Goal: Information Seeking & Learning: Find specific fact

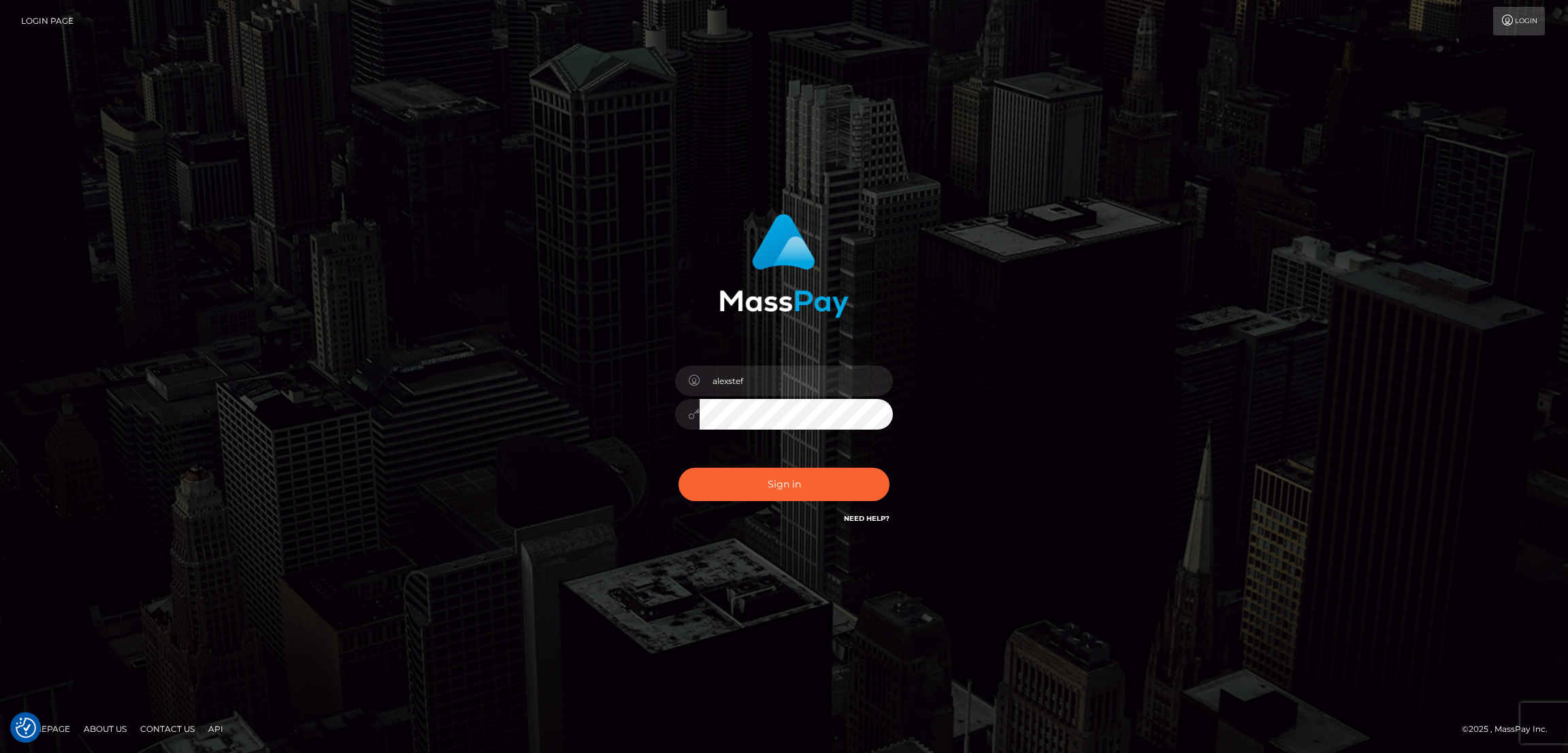
click at [744, 480] on button "Sign in" at bounding box center [784, 484] width 211 height 33
type input "alexstef"
click at [745, 477] on button "Sign in" at bounding box center [784, 484] width 211 height 33
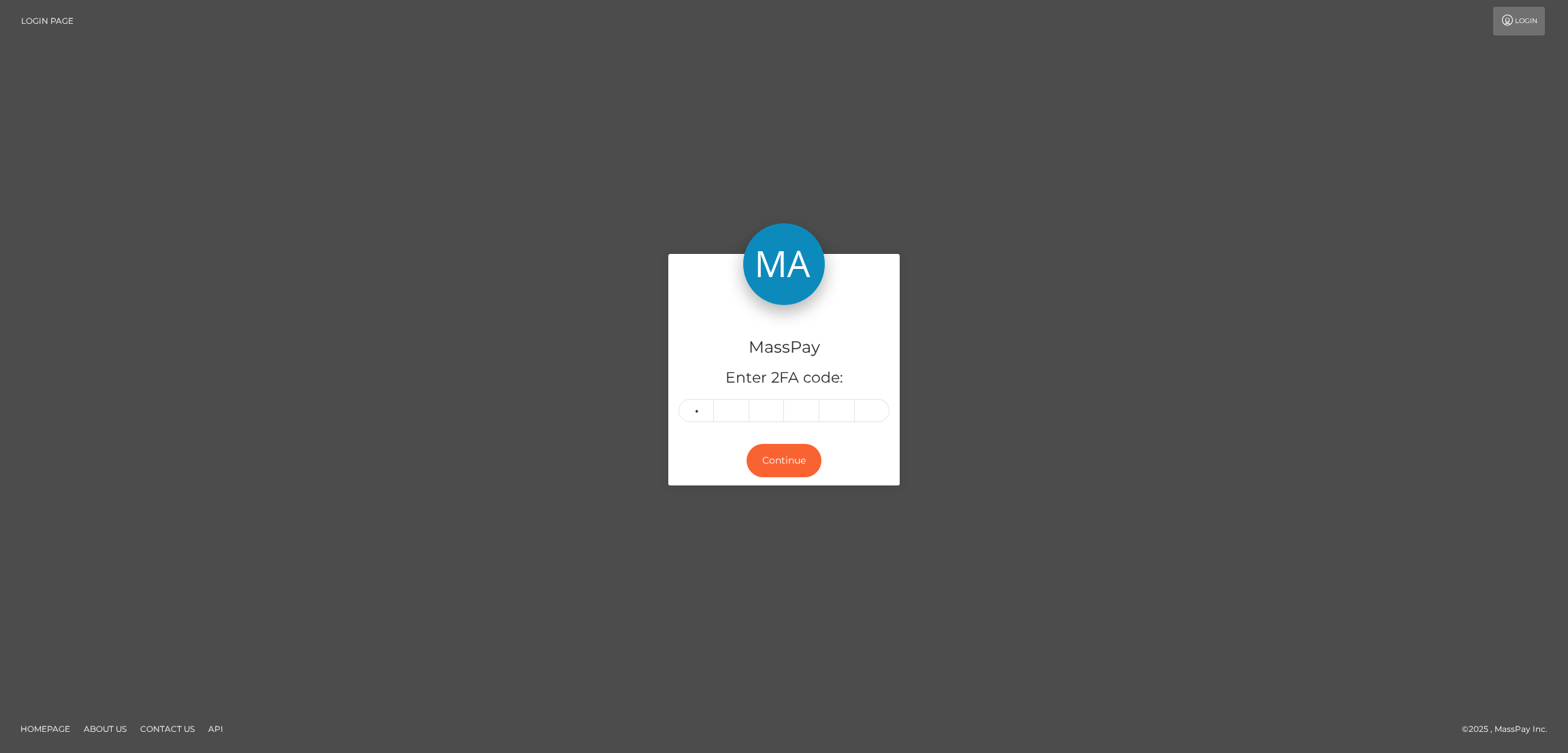
type input "4"
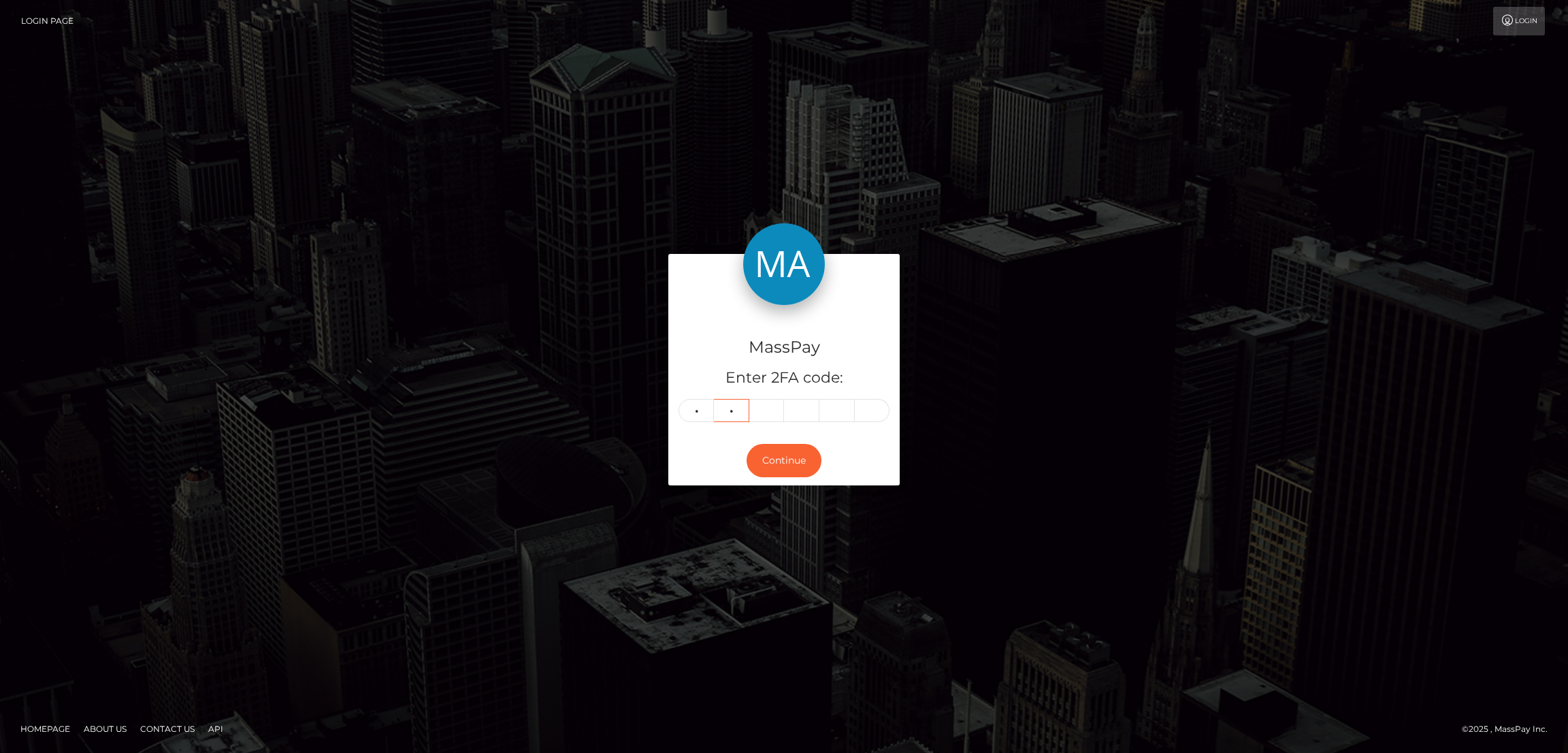
type input "4"
type input "5"
type input "7"
type input "2"
type input "1"
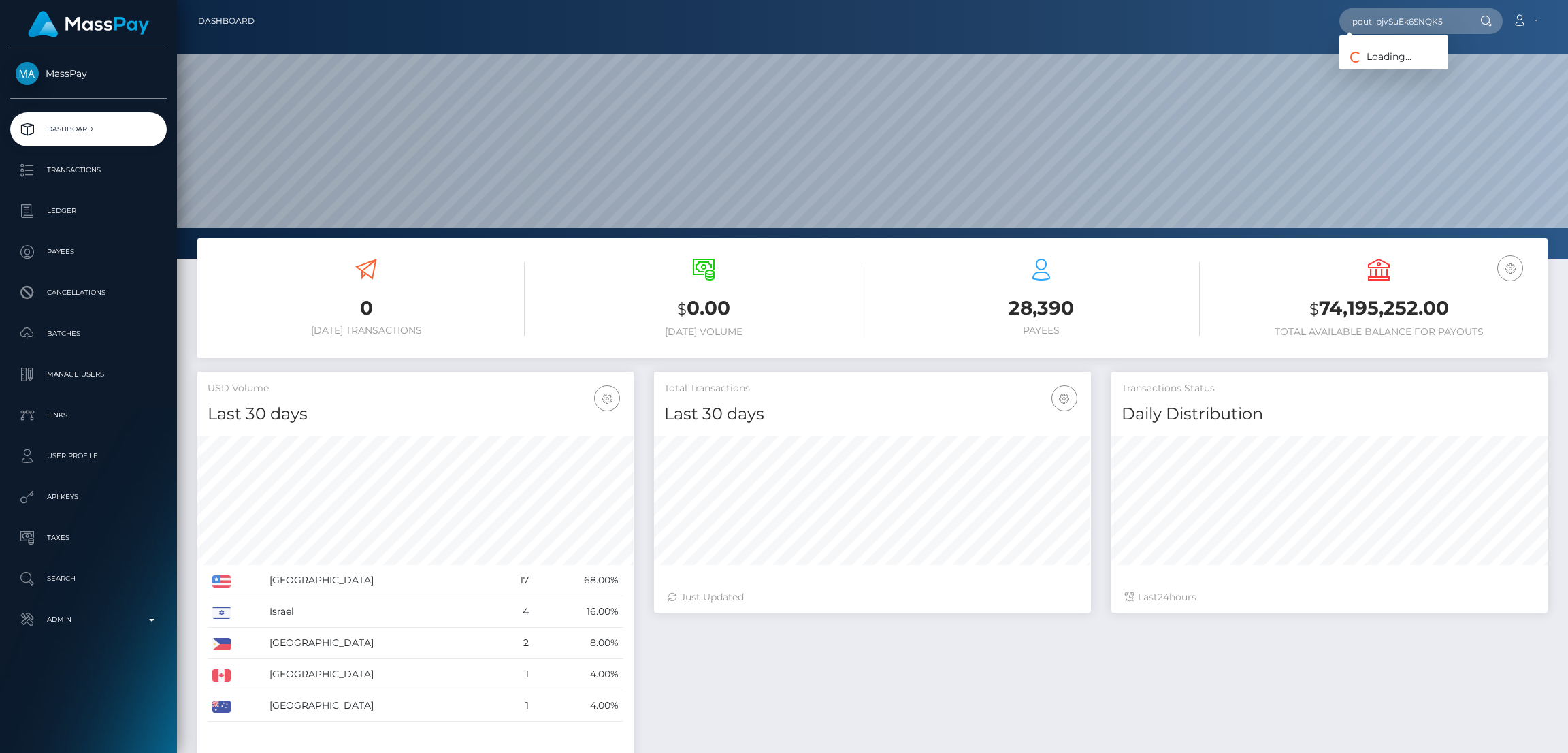
scroll to position [242, 437]
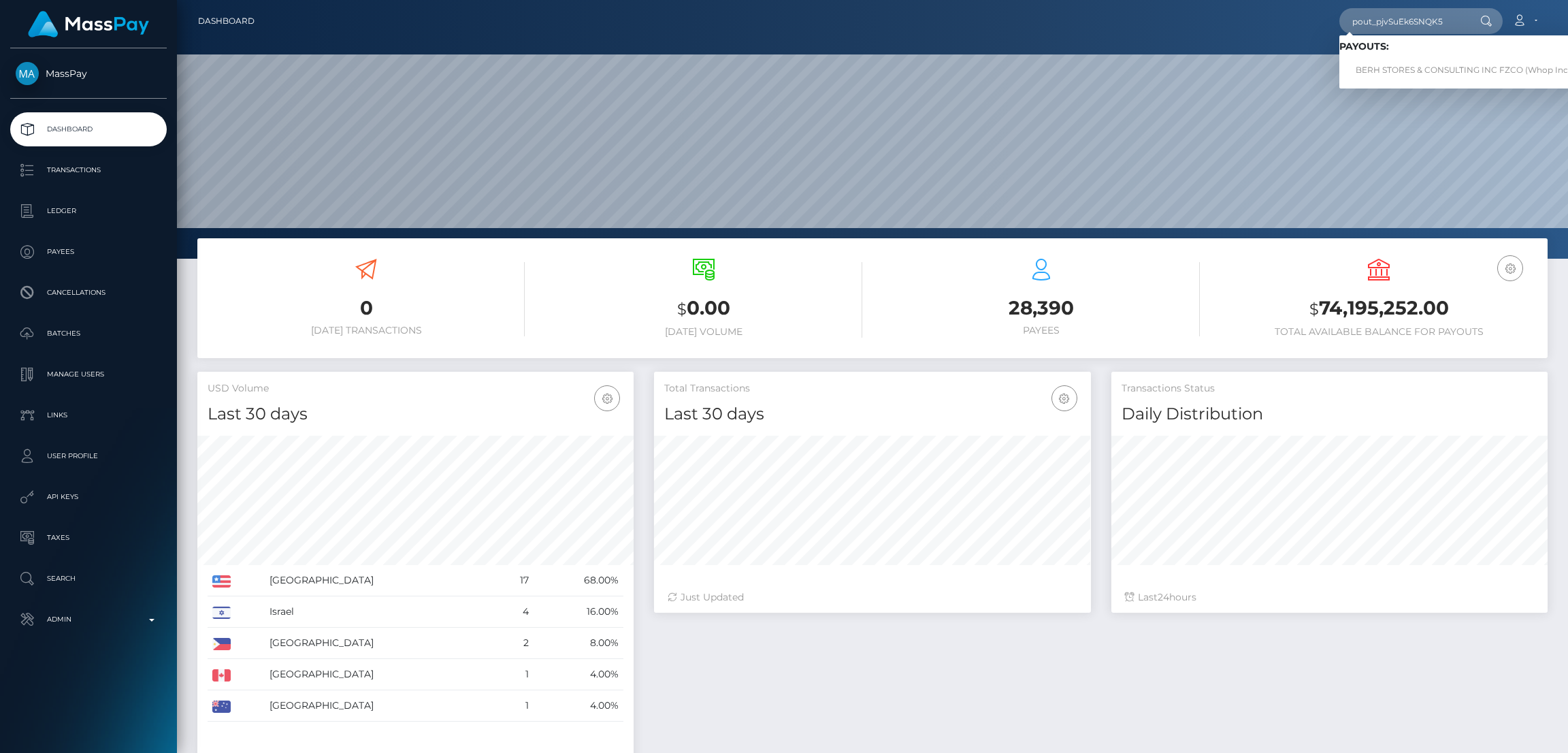
type input "pout_pjvSuEk6SNQK5"
click at [1381, 72] on link "BERH STORES & CONSULTING INC FZCO (Whop Inc - )" at bounding box center [1466, 70] width 255 height 26
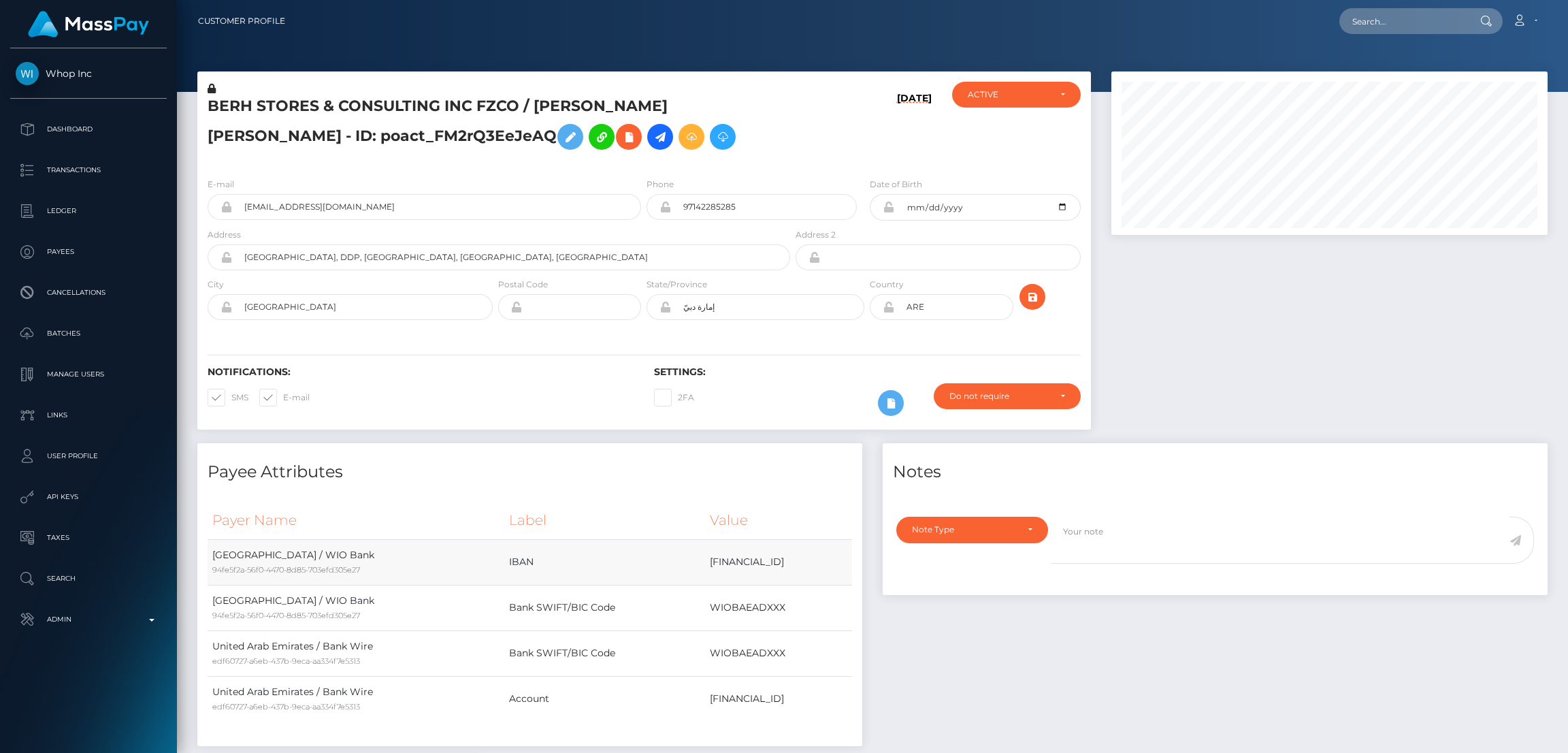
scroll to position [163, 437]
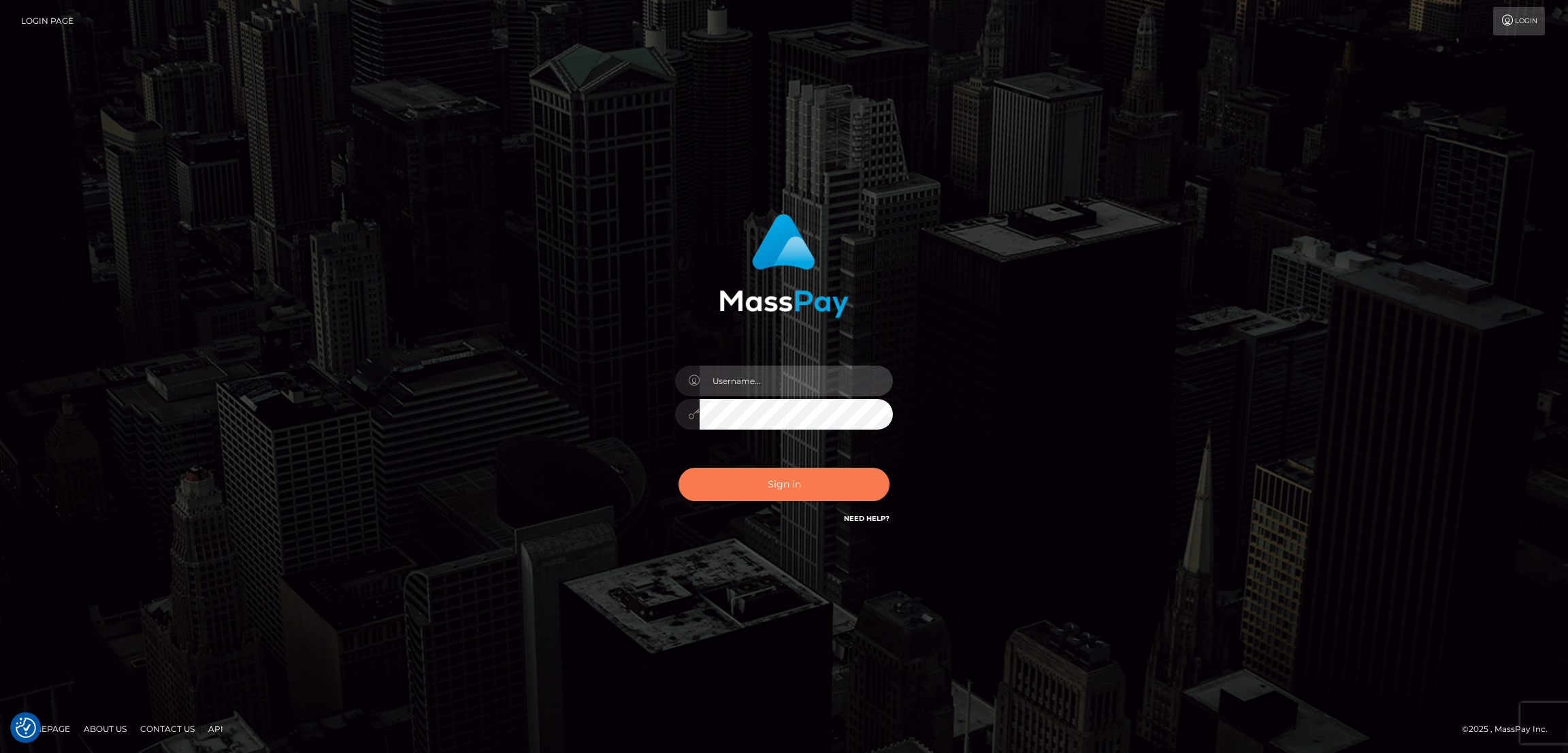
type input "alexstef"
click at [749, 474] on button "Sign in" at bounding box center [784, 484] width 211 height 33
type input "alexstef"
click at [810, 476] on button "Sign in" at bounding box center [784, 484] width 211 height 33
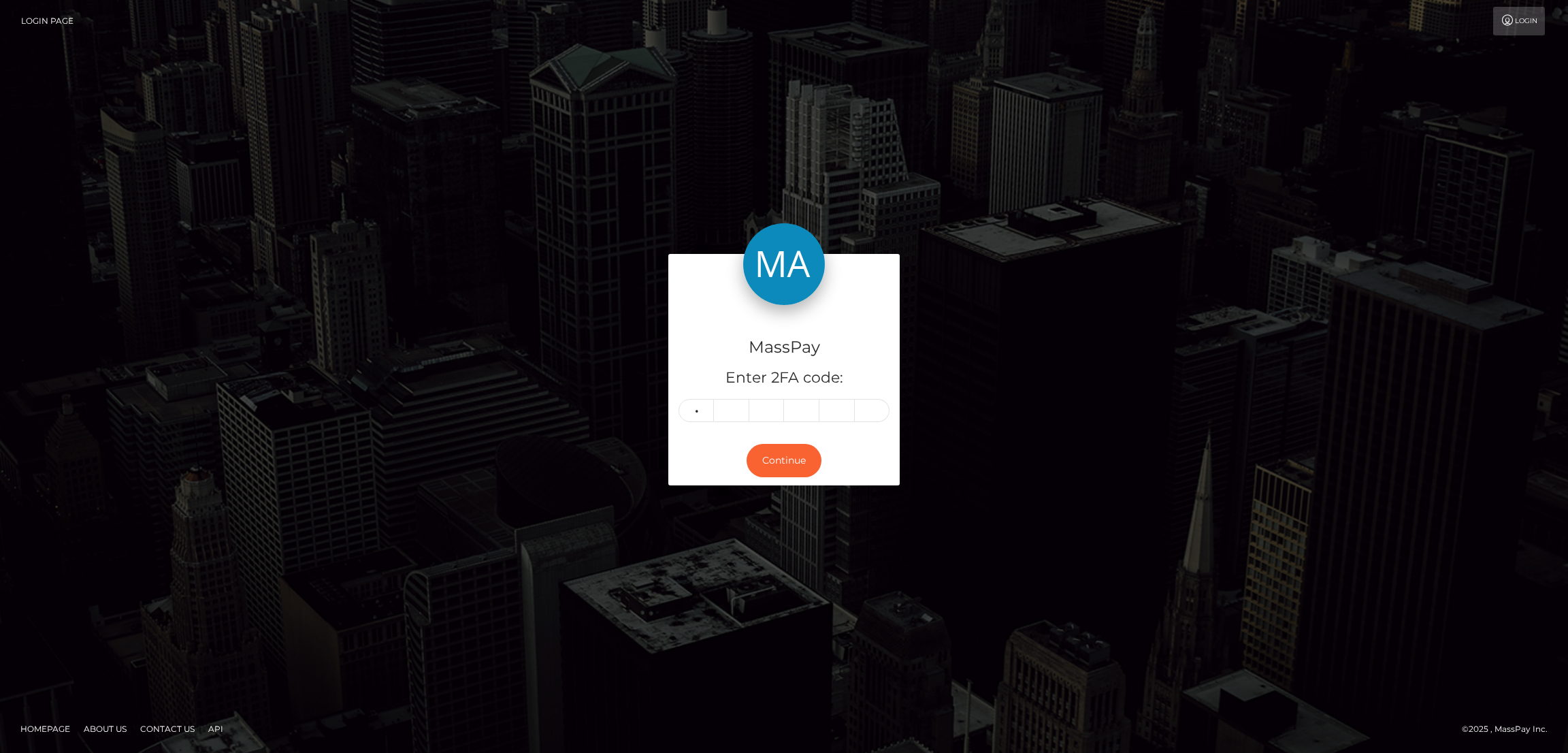
type input "8"
type input "3"
type input "7"
type input "4"
type input "6"
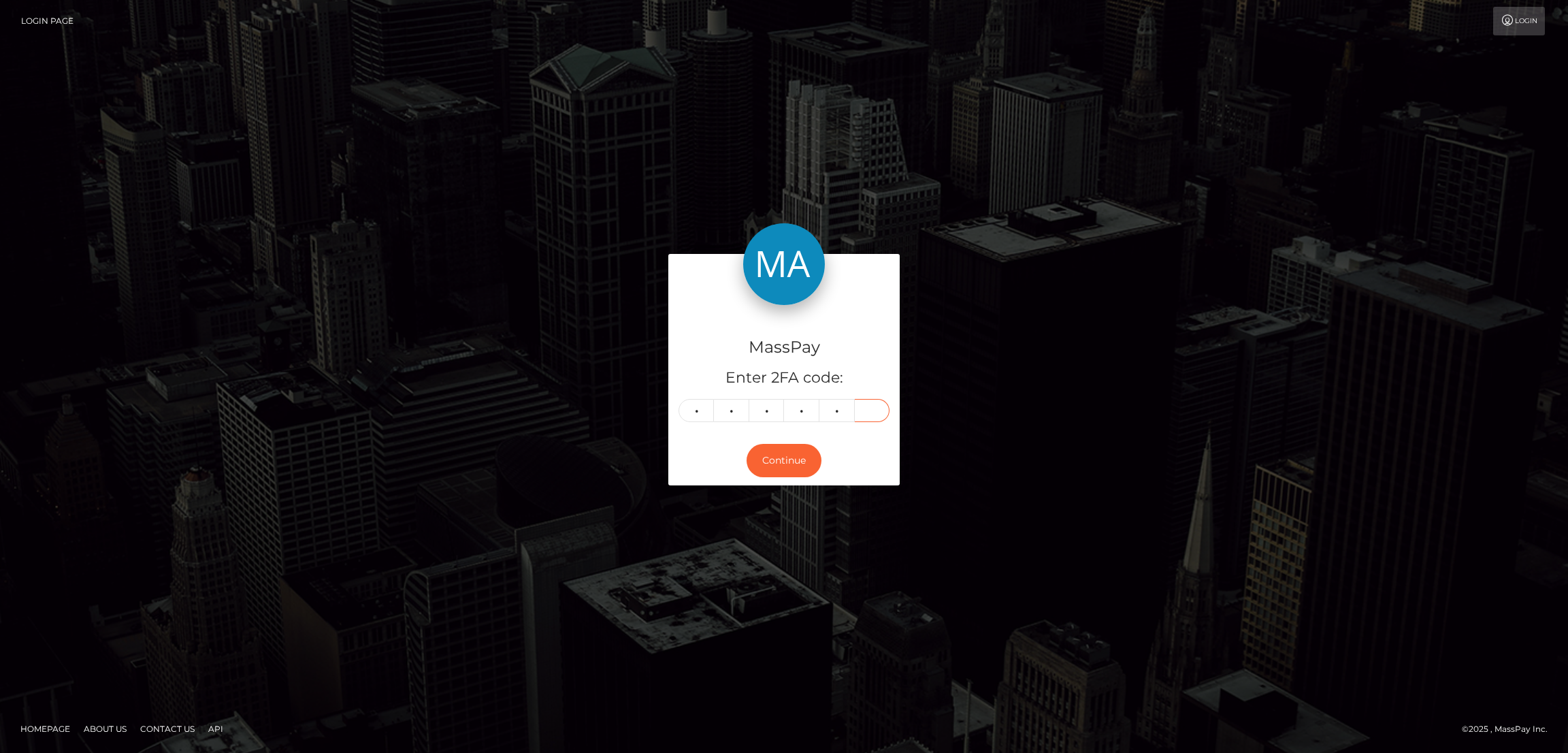
type input "6"
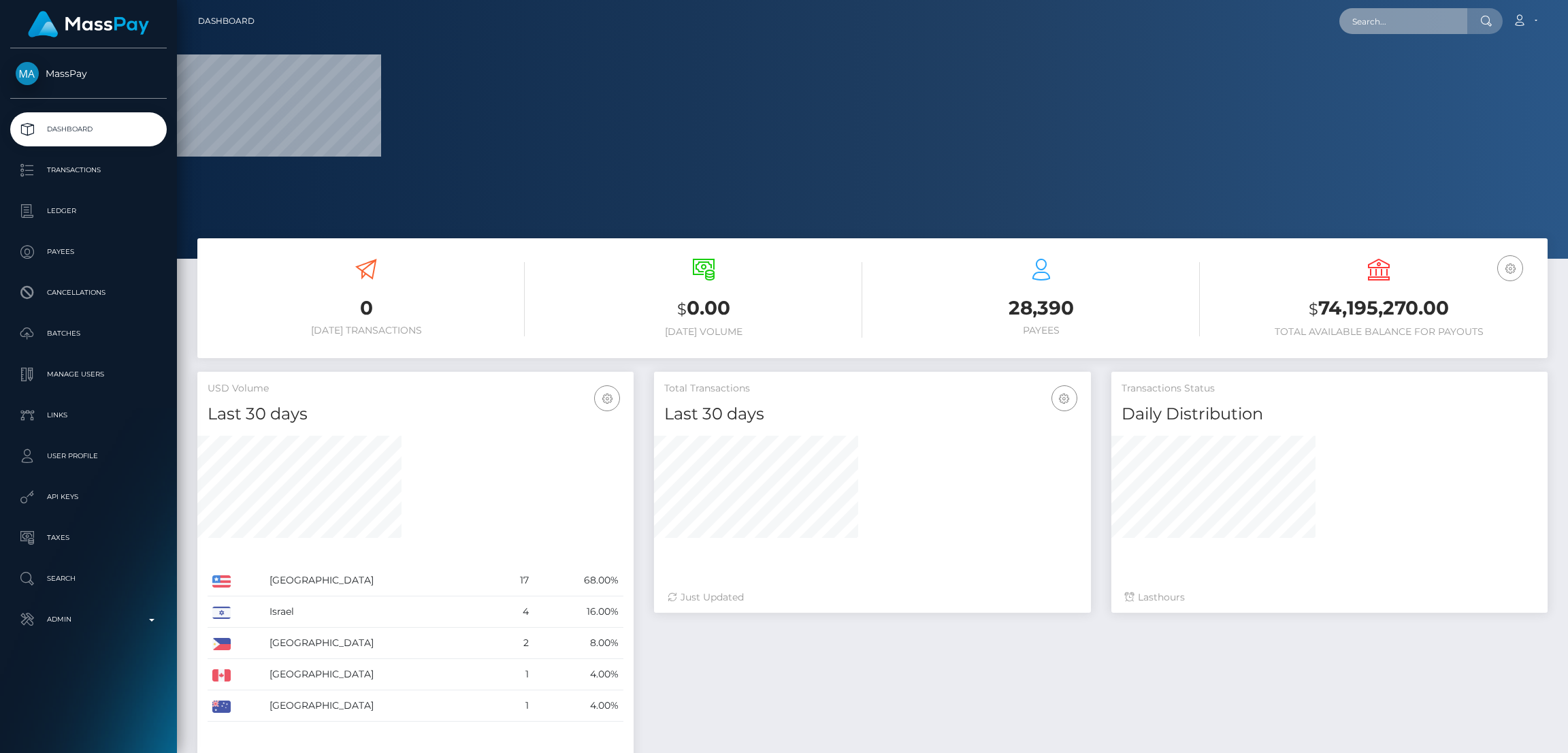
click at [1386, 25] on input "text" at bounding box center [1403, 21] width 128 height 26
paste input "d466a891-7c36-11f0-8023-0266f44cc279"
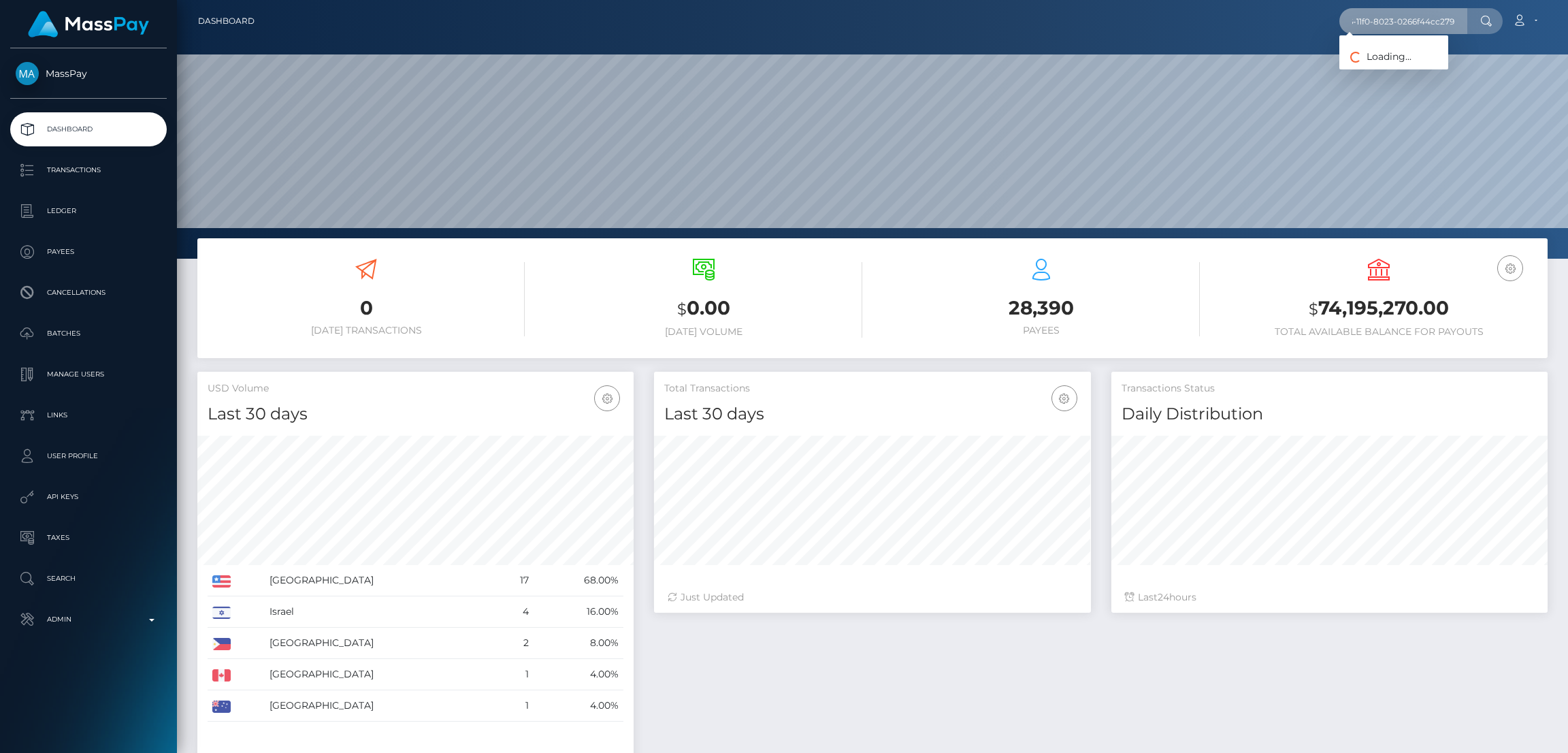
scroll to position [242, 437]
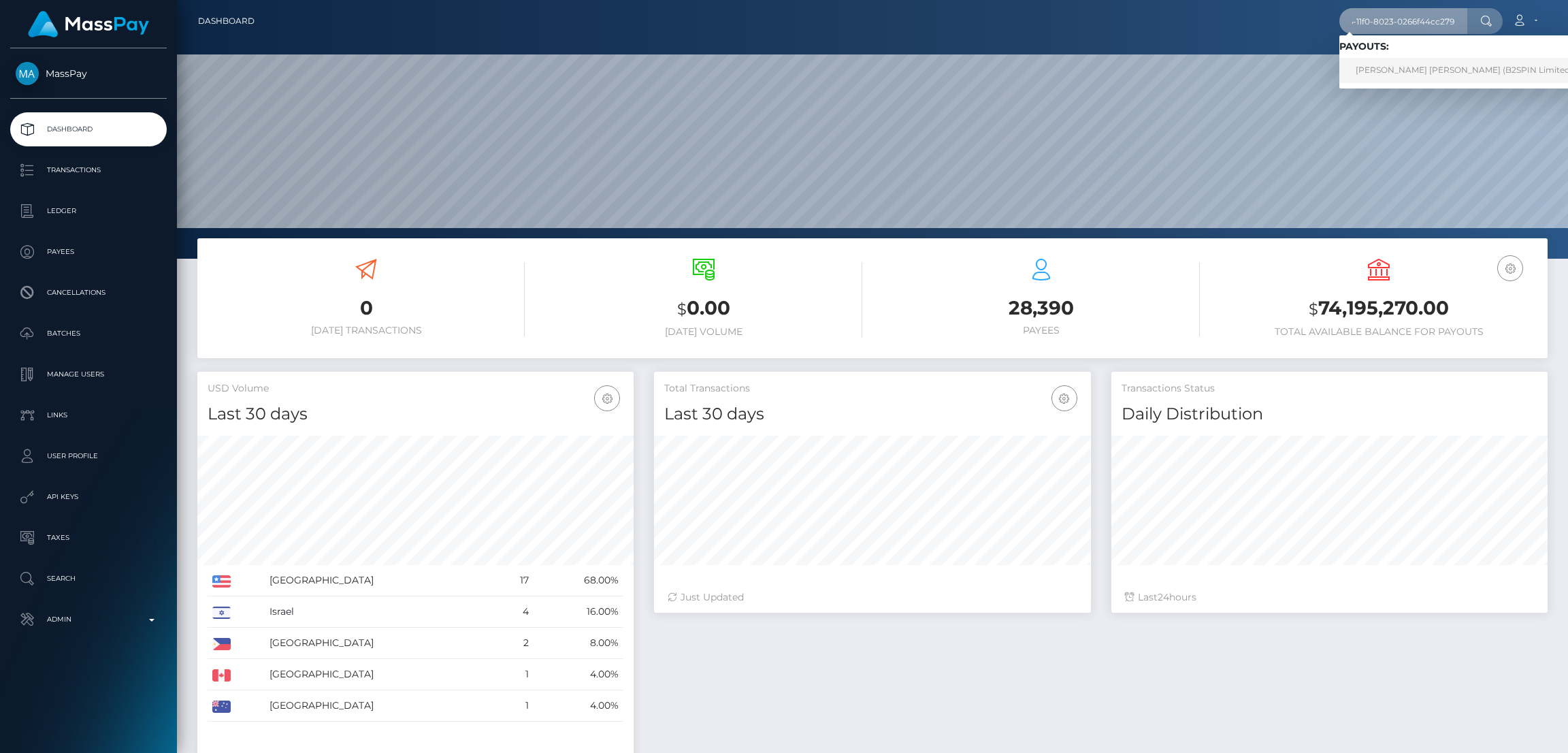
type input "d466a891-7c36-11f0-8023-0266f44cc279"
click at [1402, 76] on link "ANDREW REKSMY CHHEM (B2SPIN Limited - )" at bounding box center [1468, 70] width 257 height 26
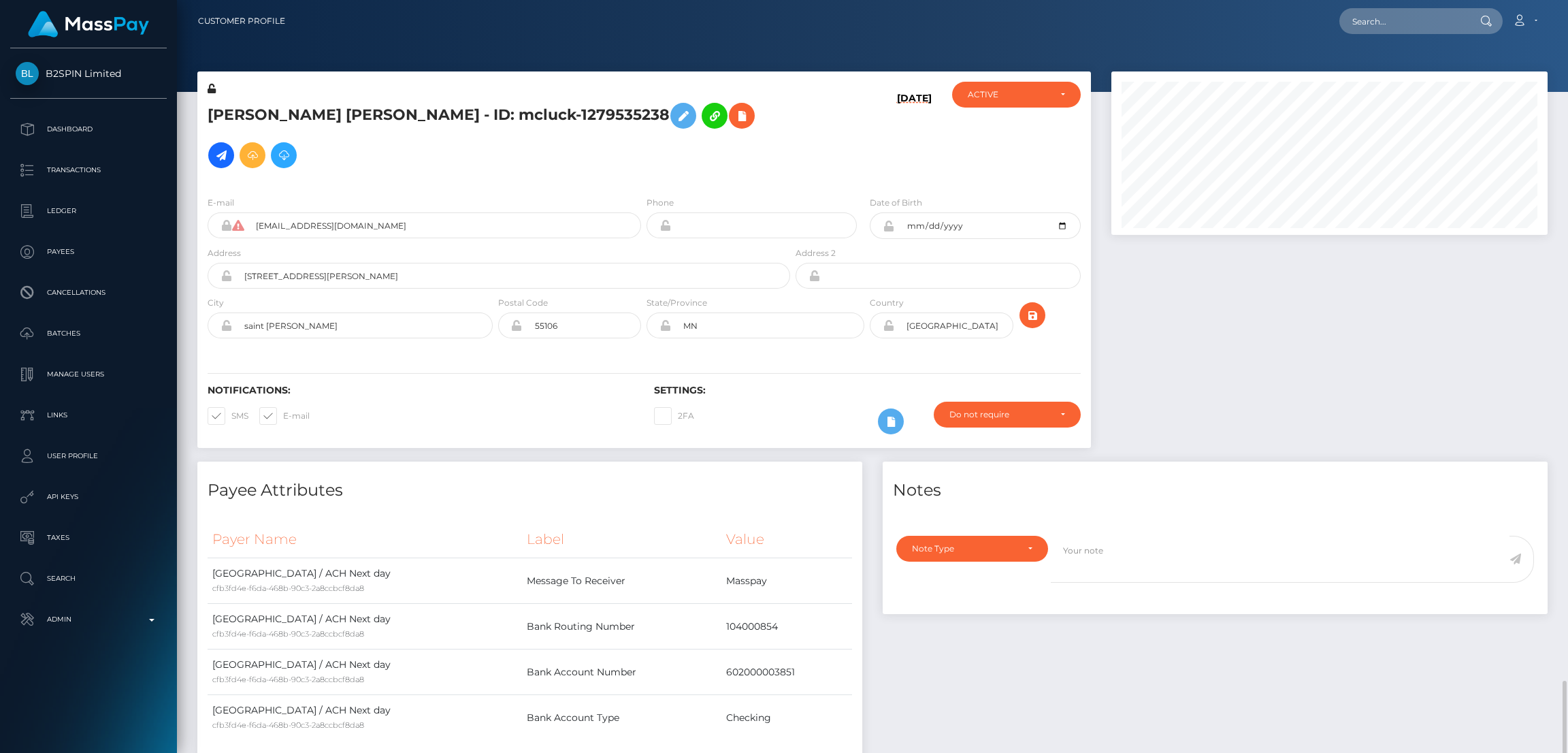
scroll to position [414, 0]
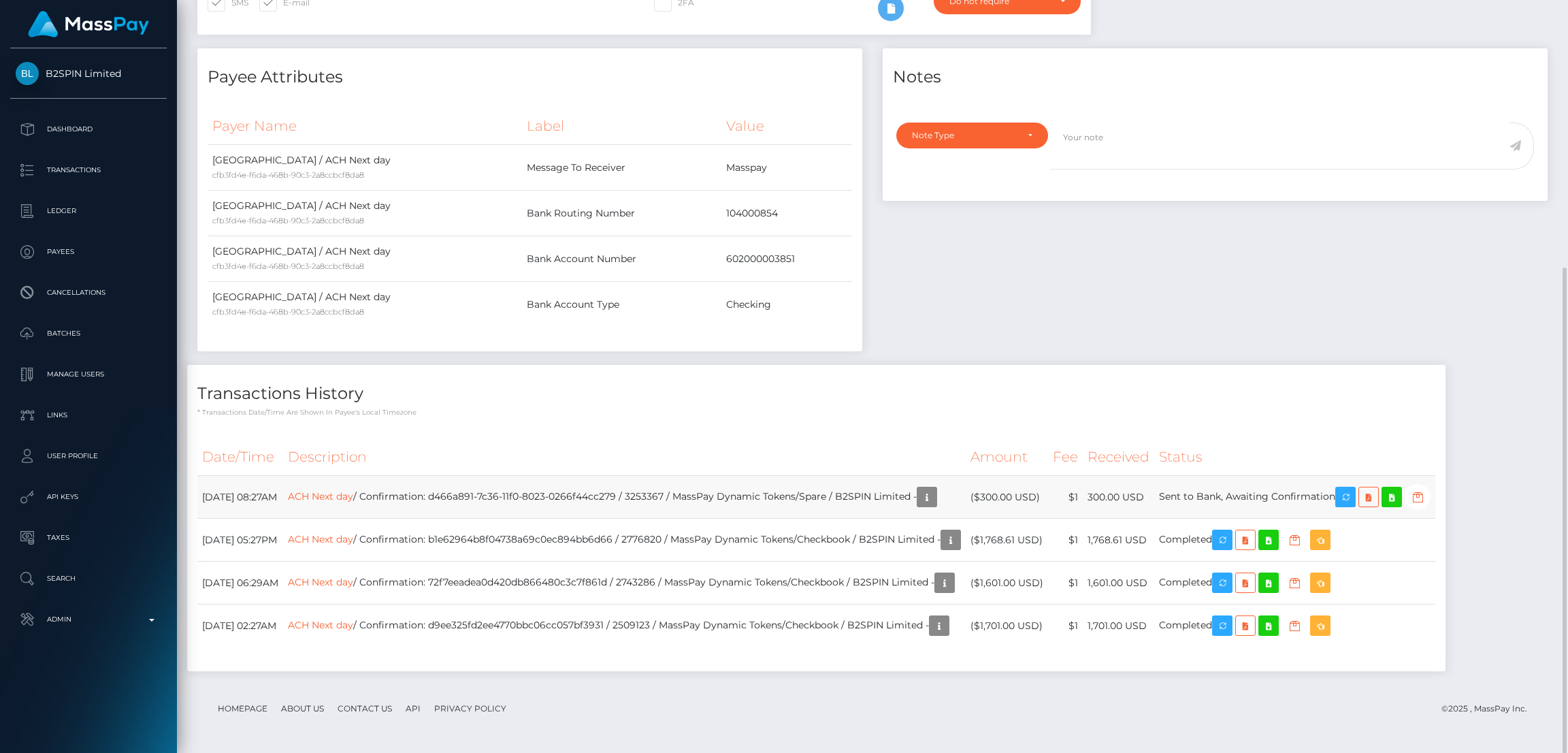
click at [848, 498] on td "ACH Next day / Confirmation: d466a891-7c36-11f0-8023-0266f44cc279 / 3253367 / M…" at bounding box center [624, 497] width 682 height 43
click at [1353, 500] on icon "button" at bounding box center [1345, 497] width 17 height 17
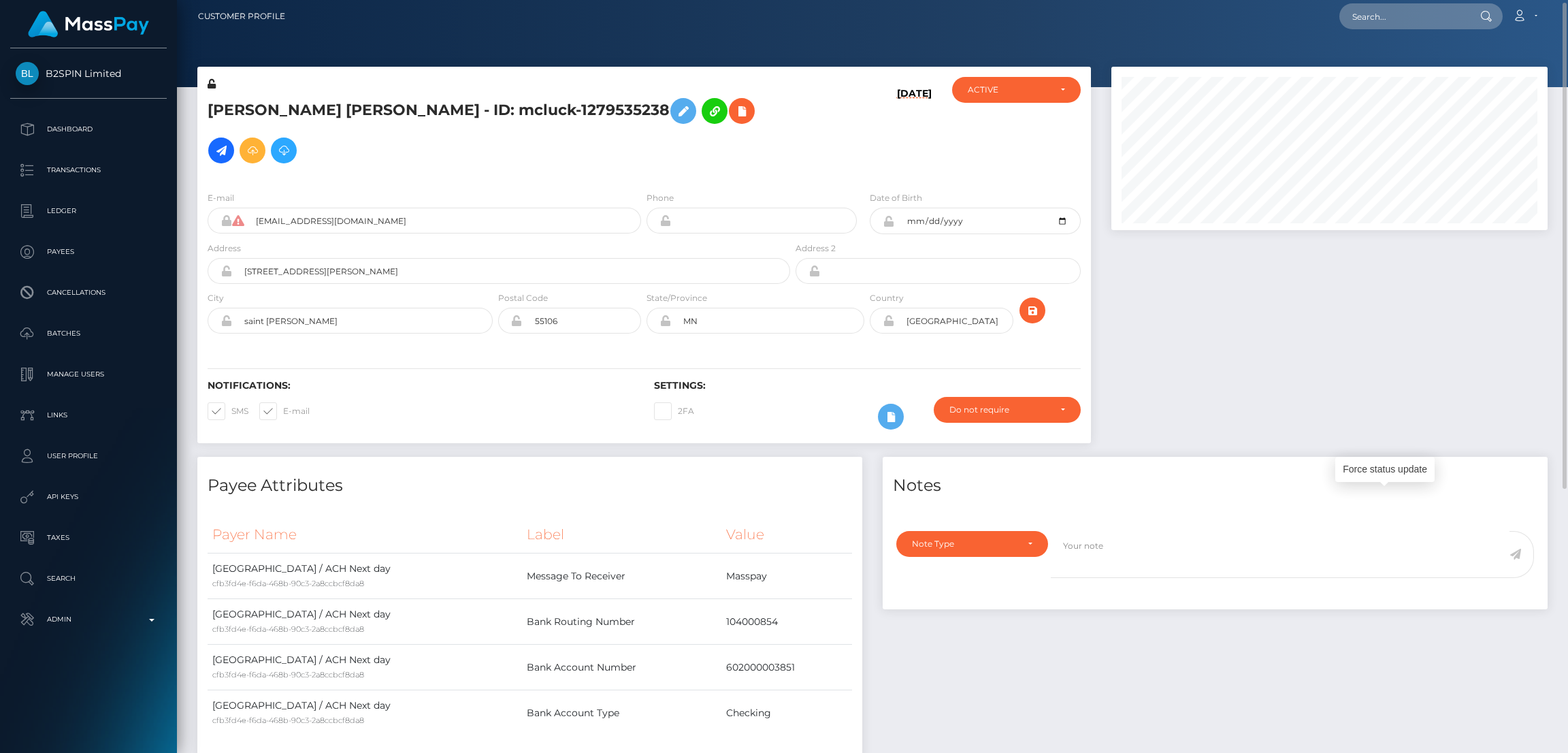
scroll to position [0, 0]
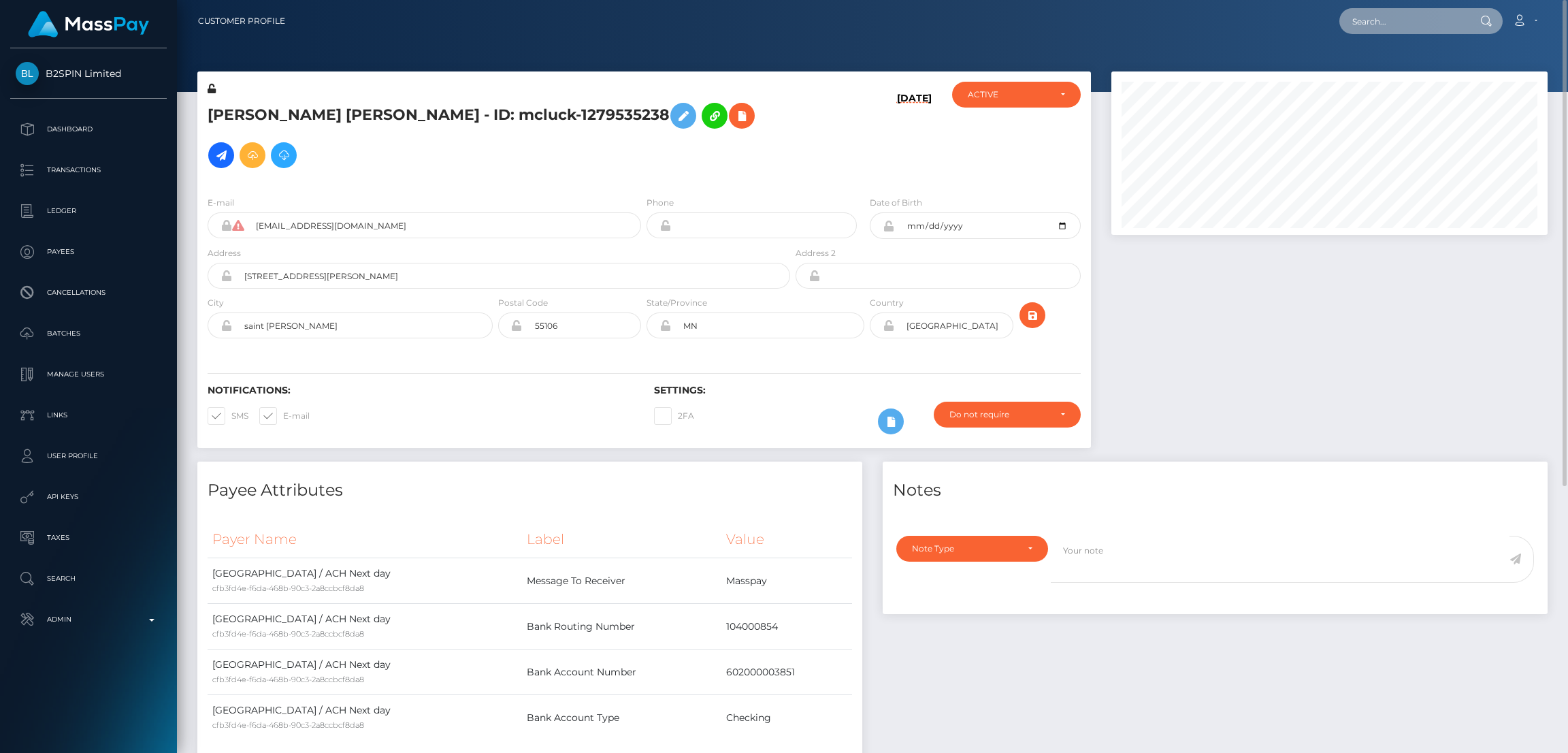
click at [1381, 29] on input "text" at bounding box center [1403, 21] width 128 height 26
paste input "124316"
type input "124316"
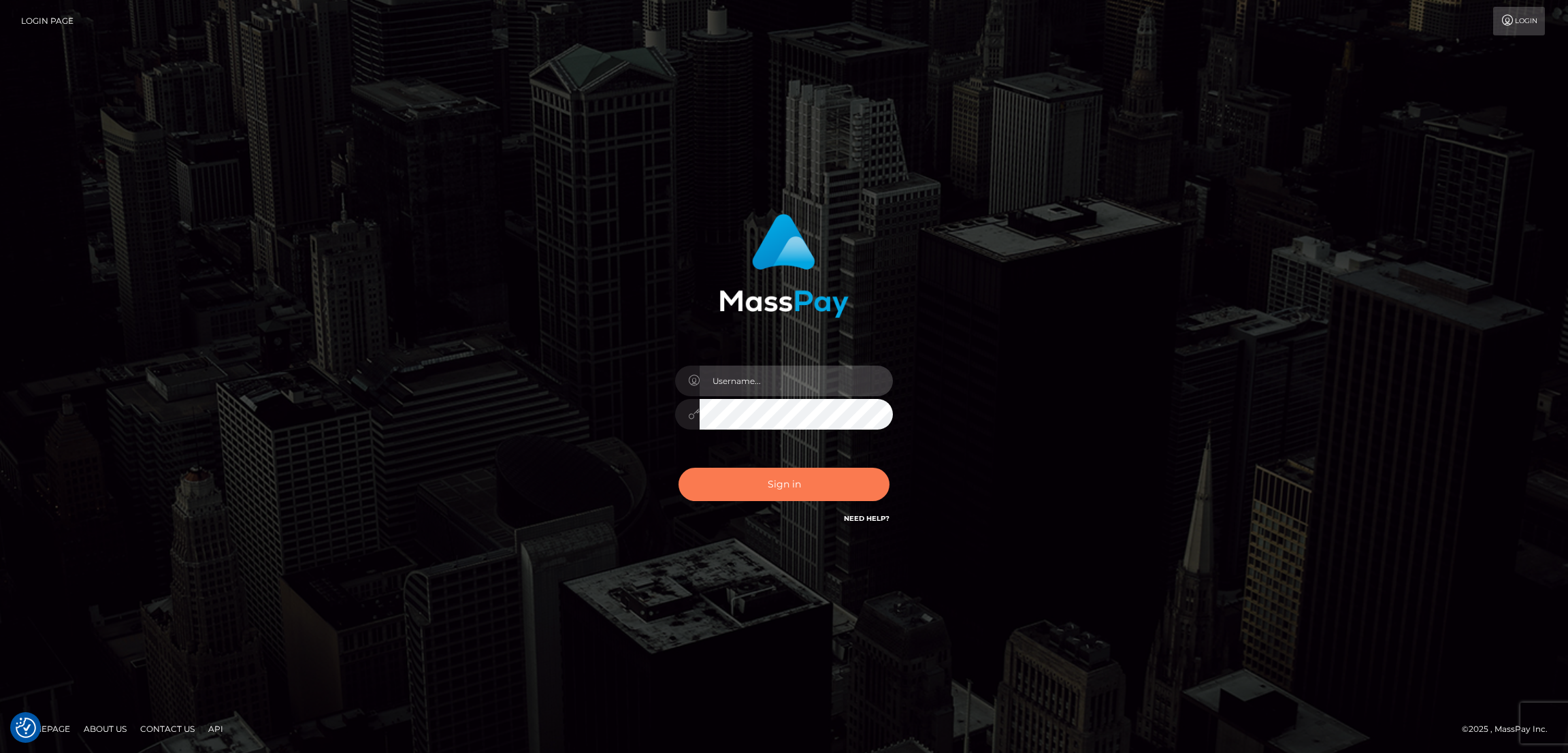
type input "alexstef"
click at [786, 494] on button "Sign in" at bounding box center [784, 484] width 211 height 33
type input "alexstef"
click at [789, 486] on button "Sign in" at bounding box center [784, 484] width 211 height 33
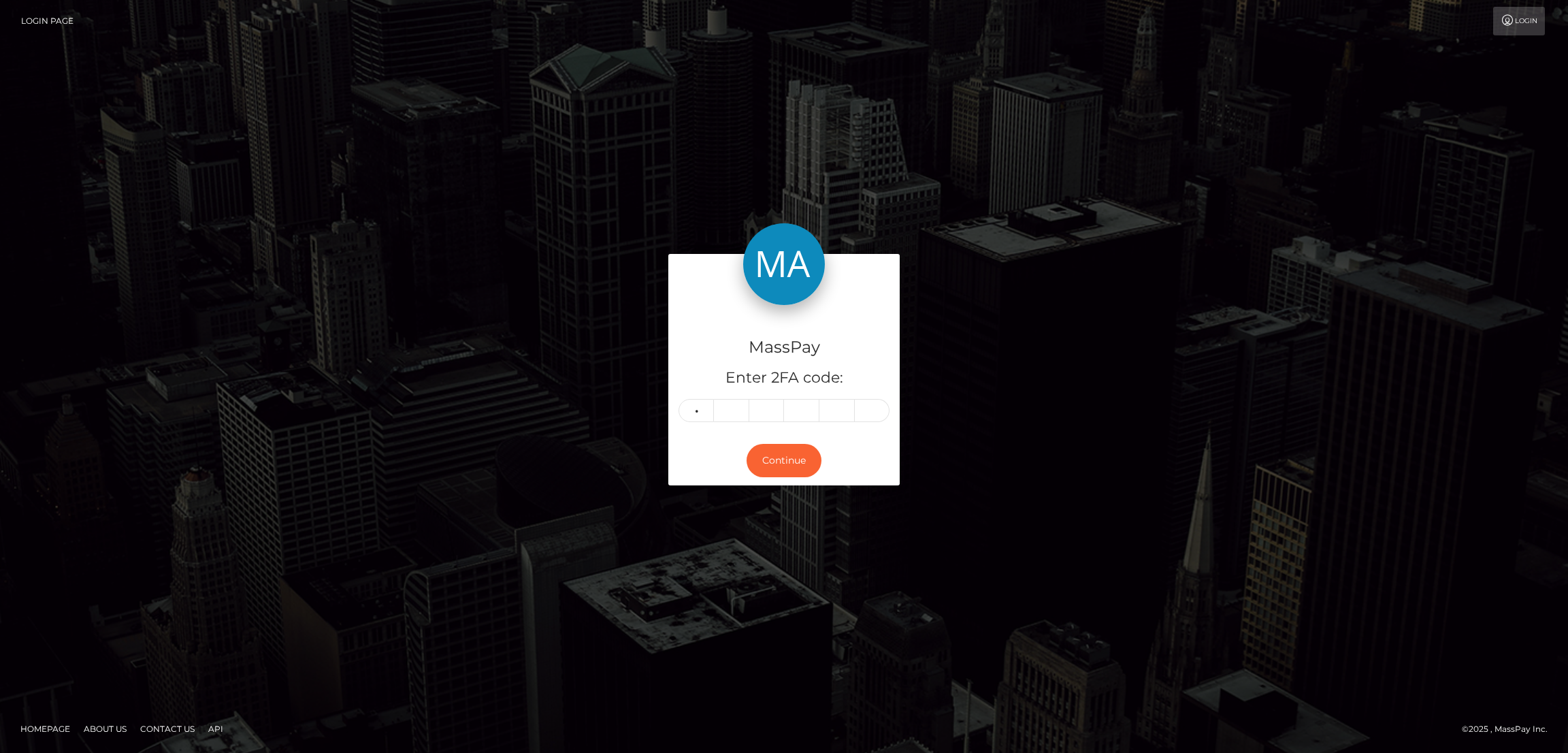
type input "2"
type input "7"
type input "6"
type input "3"
type input "6"
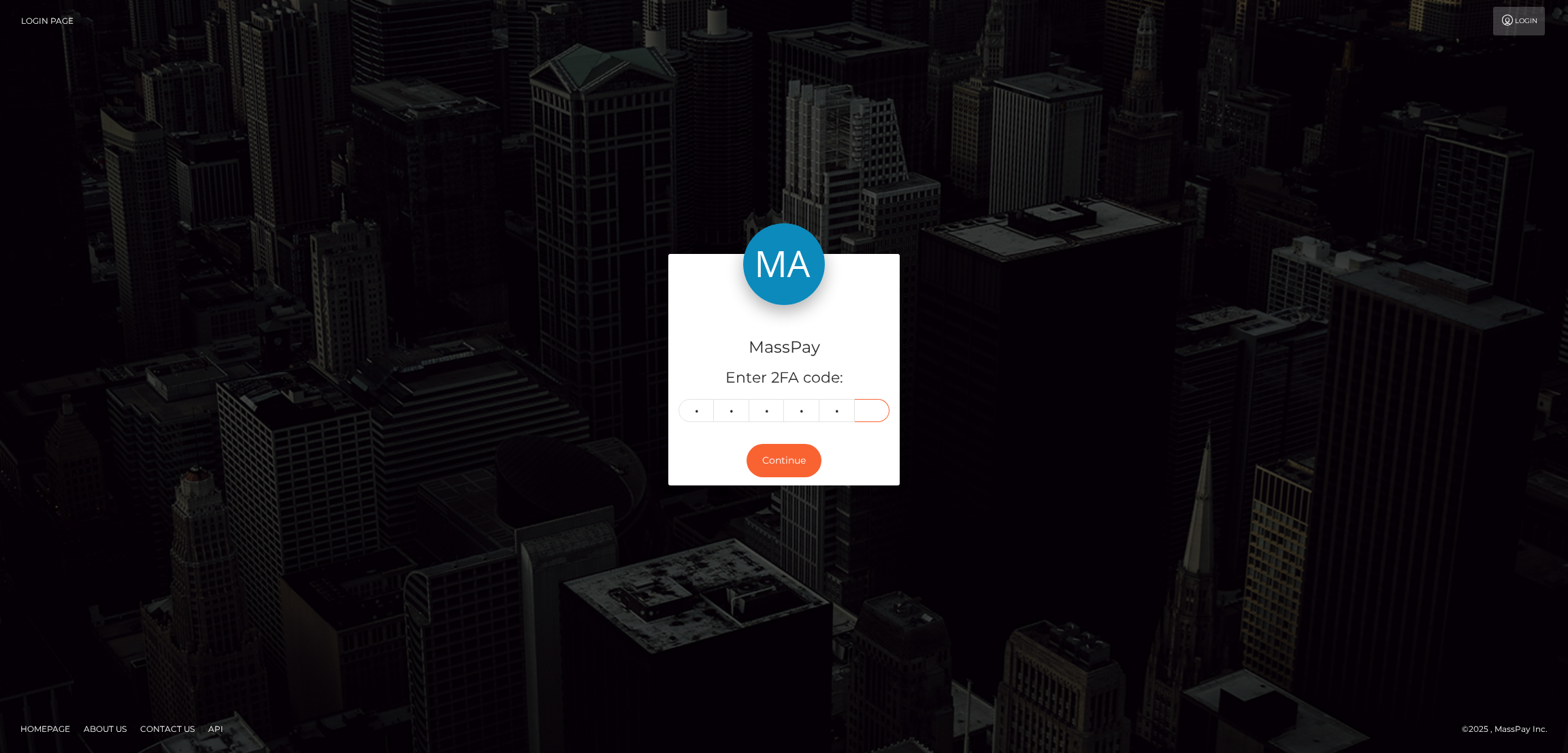
type input "4"
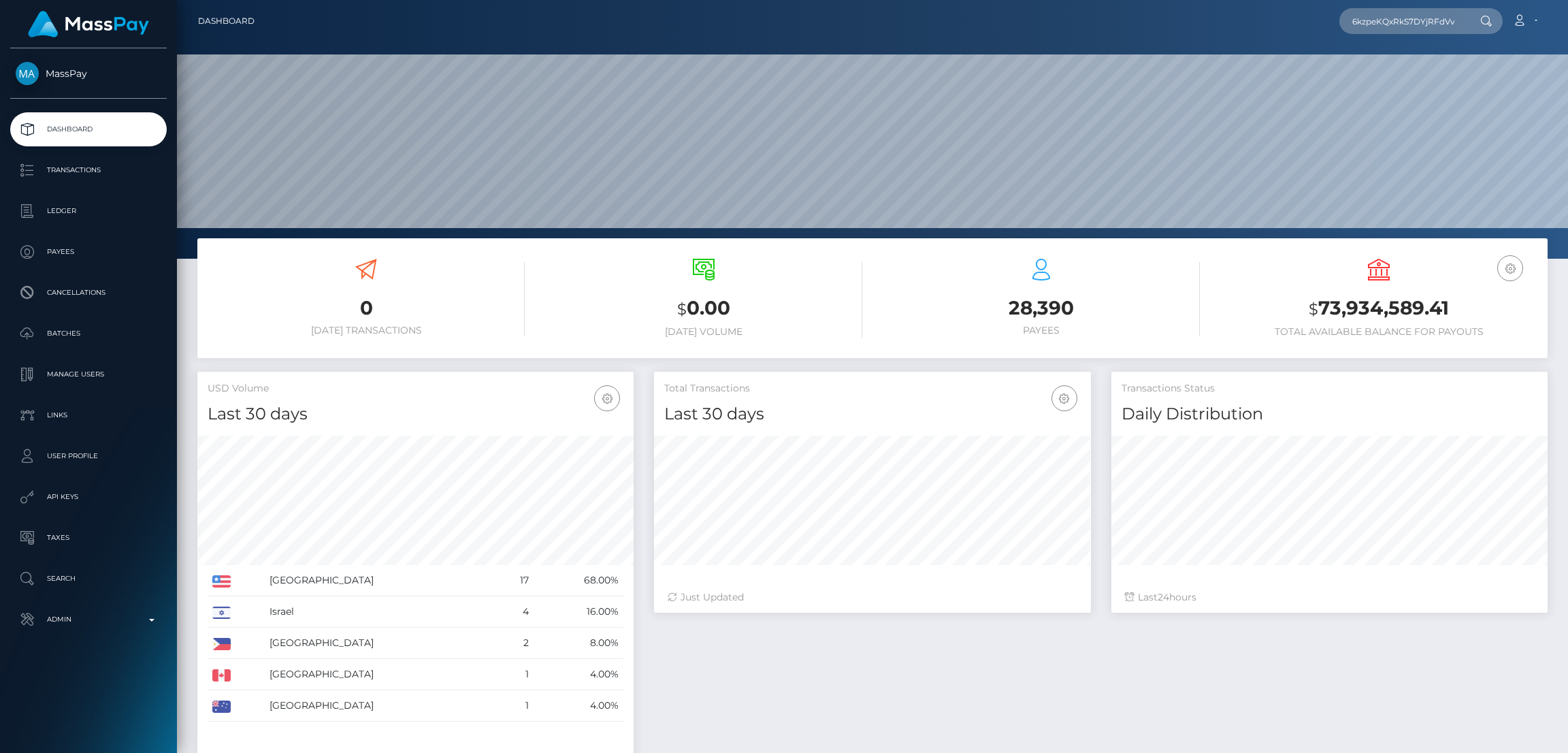
scroll to position [242, 437]
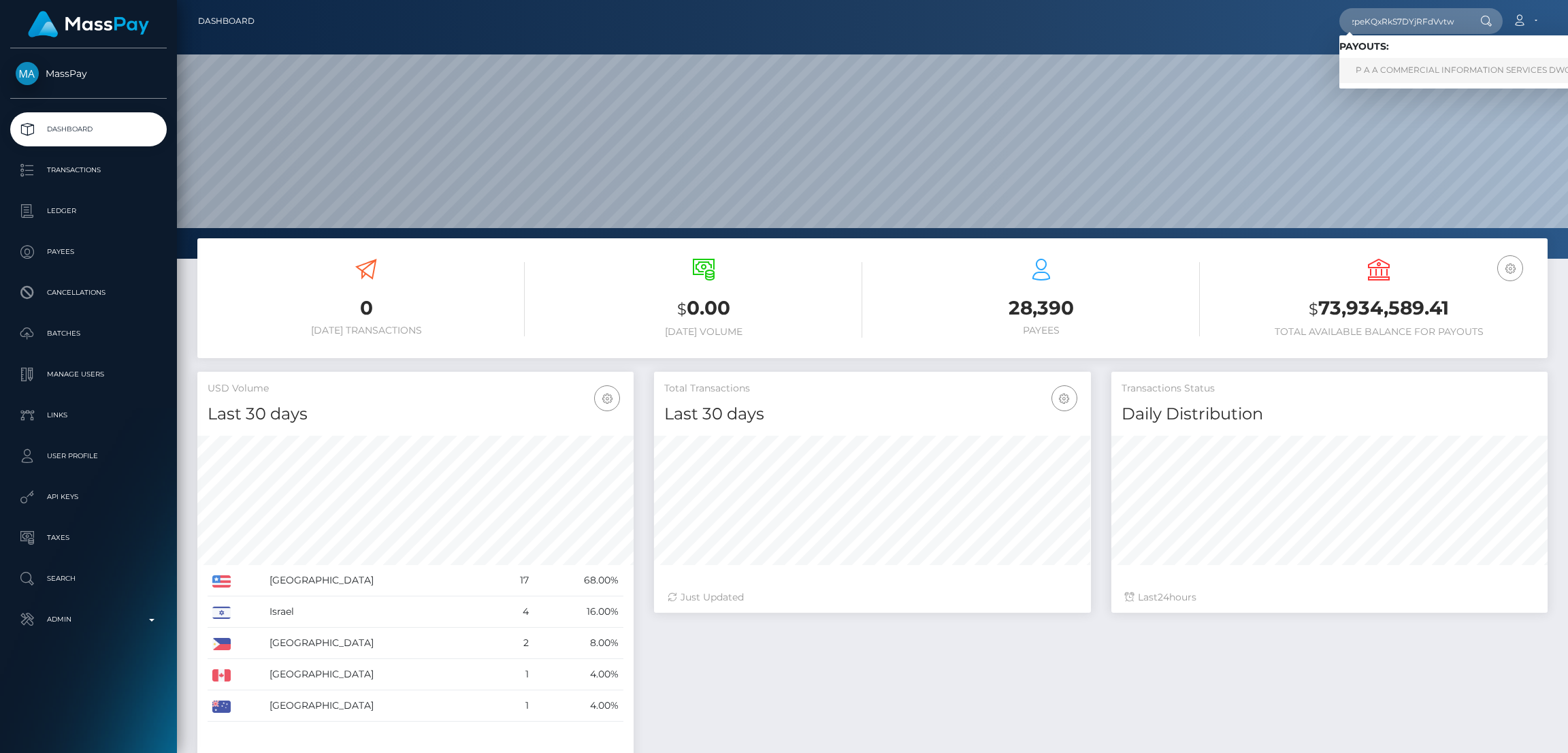
type input "6kzpeKQxRkS7DYjRFdVvtw"
click at [1411, 70] on link "P A A COMMERCIAL INFORMATION SERVICES DWC LLC (Whop Inc - )" at bounding box center [1500, 70] width 320 height 26
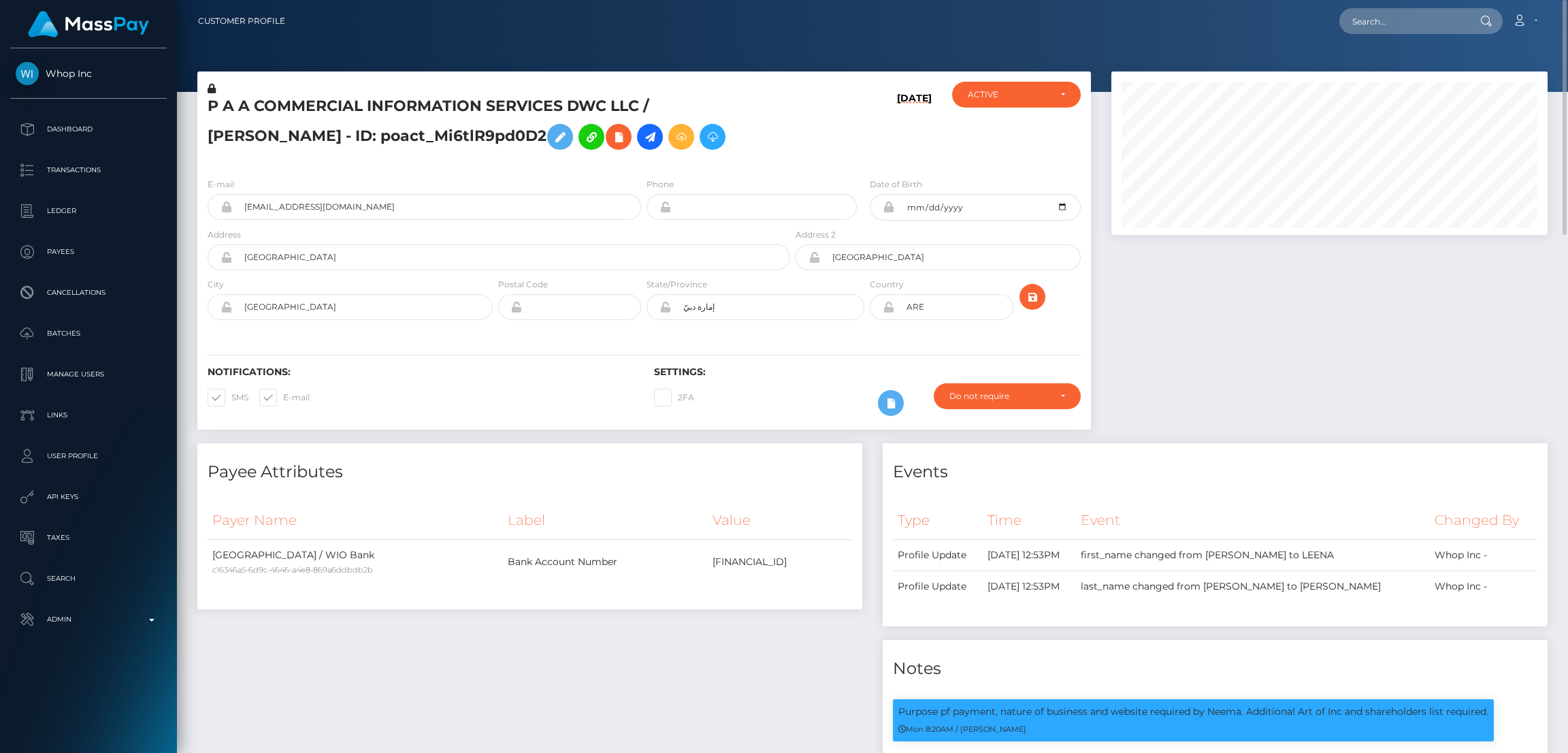
click at [676, 114] on h5 "P A A COMMERCIAL INFORMATION SERVICES DWC LLC / [PERSON_NAME] - ID: poact_Mi6tl…" at bounding box center [494, 126] width 575 height 60
copy h5 "LEENA"
